Goal: Transaction & Acquisition: Purchase product/service

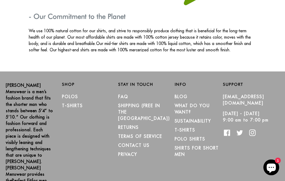
scroll to position [896, 0]
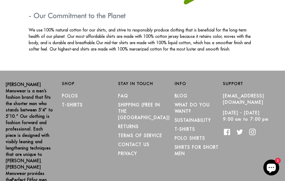
click at [69, 93] on link "Polos" at bounding box center [70, 95] width 16 height 5
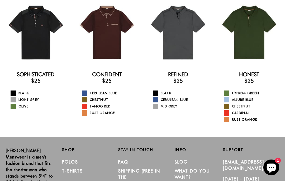
scroll to position [42, 0]
click at [227, 120] on span at bounding box center [226, 119] width 5 height 5
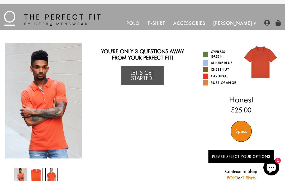
click at [204, 69] on span at bounding box center [205, 69] width 5 height 5
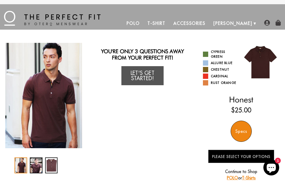
click at [203, 63] on span at bounding box center [205, 62] width 5 height 5
